Goal: Information Seeking & Learning: Learn about a topic

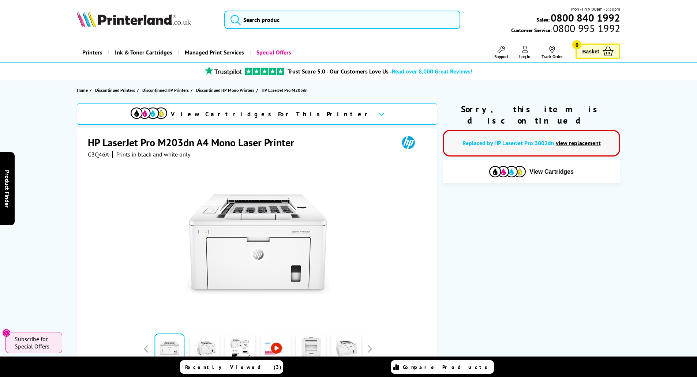
click at [593, 139] on link "view replacement" at bounding box center [578, 142] width 45 height 7
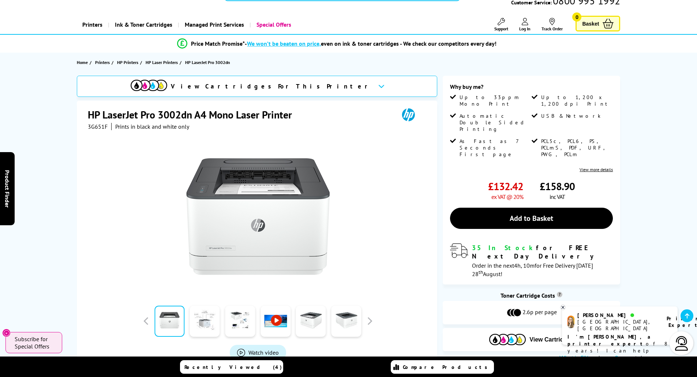
scroll to position [73, 0]
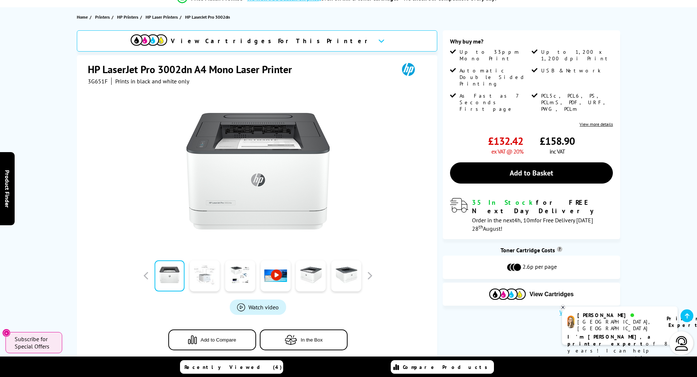
click at [211, 277] on link at bounding box center [205, 276] width 30 height 31
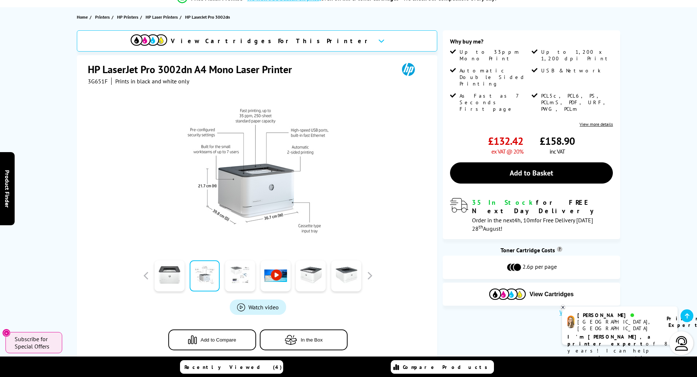
click at [241, 277] on link at bounding box center [240, 276] width 30 height 31
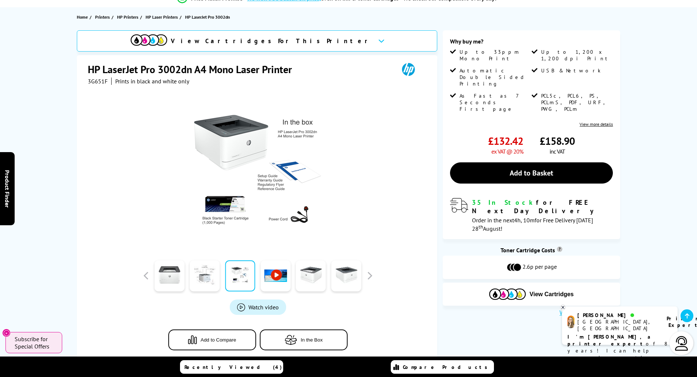
click at [277, 278] on link at bounding box center [276, 276] width 30 height 31
